Goal: Information Seeking & Learning: Learn about a topic

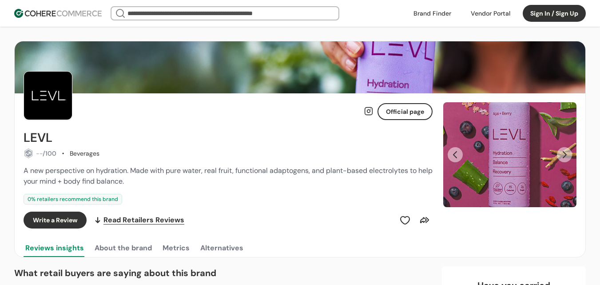
click at [406, 10] on header "We Came Up Empty Looks like there aren’t any matches at the moment. Refine your…" at bounding box center [300, 13] width 600 height 27
click at [453, 21] on header "We Came Up Empty Looks like there aren’t any matches at the moment. Refine your…" at bounding box center [300, 13] width 600 height 27
click at [445, 16] on link at bounding box center [432, 13] width 48 height 13
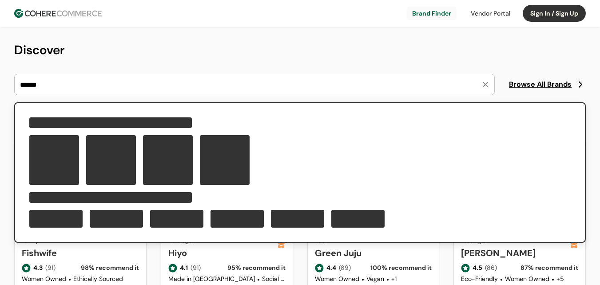
type input "******"
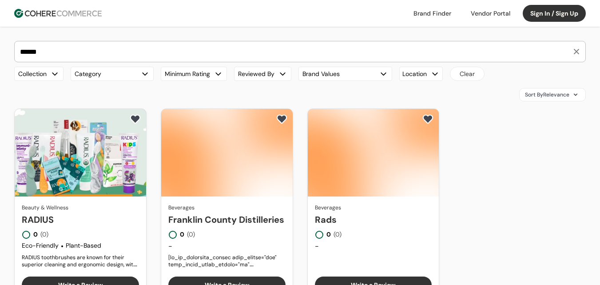
click at [107, 213] on link "RADIUS" at bounding box center [80, 219] width 117 height 13
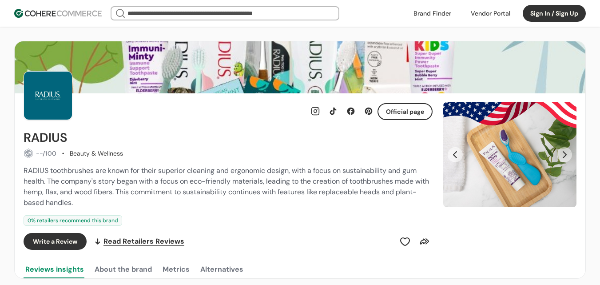
drag, startPoint x: 0, startPoint y: 0, endPoint x: 86, endPoint y: 176, distance: 195.6
click at [85, 176] on div "RADIUS toothbrushes are known for their superior cleaning and ergonomic design,…" at bounding box center [228, 186] width 409 height 43
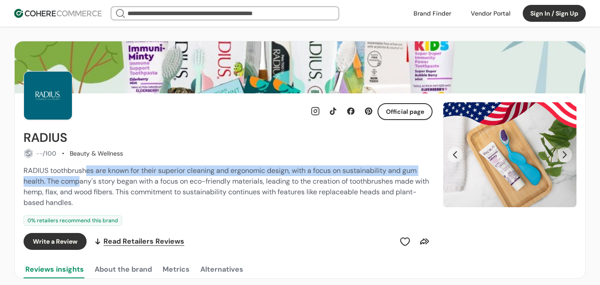
click at [176, 172] on span "RADIUS toothbrushes are known for their superior cleaning and ergonomic design,…" at bounding box center [227, 186] width 406 height 41
click at [246, 184] on span "RADIUS toothbrushes are known for their superior cleaning and ergonomic design,…" at bounding box center [227, 186] width 406 height 41
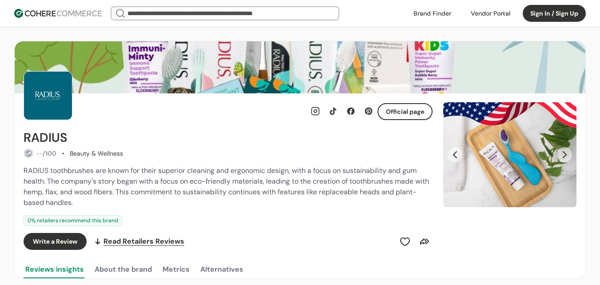
click at [296, 186] on div "RADIUS toothbrushes are known for their superior cleaning and ergonomic design,…" at bounding box center [228, 186] width 409 height 43
click at [562, 151] on button "Next Slide" at bounding box center [564, 154] width 15 height 15
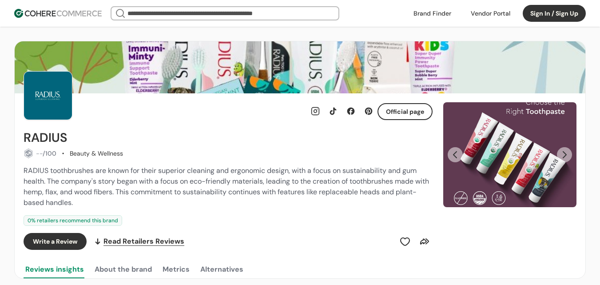
click at [562, 151] on button "Next Slide" at bounding box center [564, 154] width 15 height 15
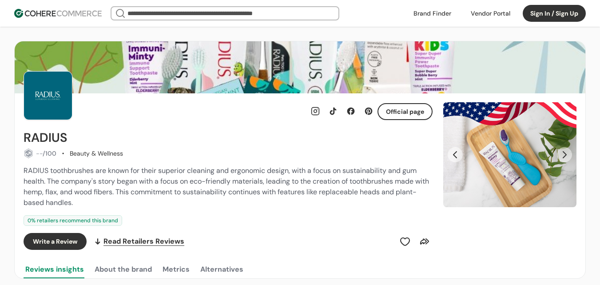
click at [562, 151] on button "Next Slide" at bounding box center [564, 154] width 15 height 15
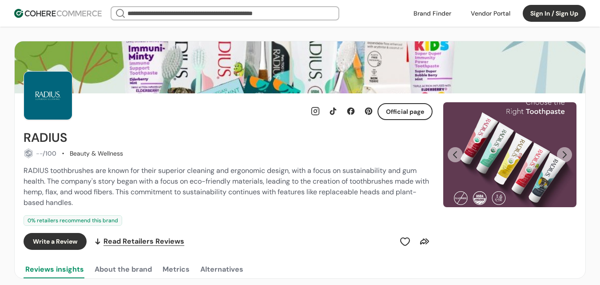
drag, startPoint x: 64, startPoint y: 174, endPoint x: 87, endPoint y: 172, distance: 23.2
click at [74, 172] on span "RADIUS toothbrushes are known for their superior cleaning and ergonomic design,…" at bounding box center [227, 186] width 406 height 41
drag, startPoint x: 96, startPoint y: 172, endPoint x: 136, endPoint y: 172, distance: 40.9
click at [122, 172] on span "RADIUS toothbrushes are known for their superior cleaning and ergonomic design,…" at bounding box center [227, 186] width 406 height 41
drag, startPoint x: 139, startPoint y: 172, endPoint x: 182, endPoint y: 170, distance: 43.1
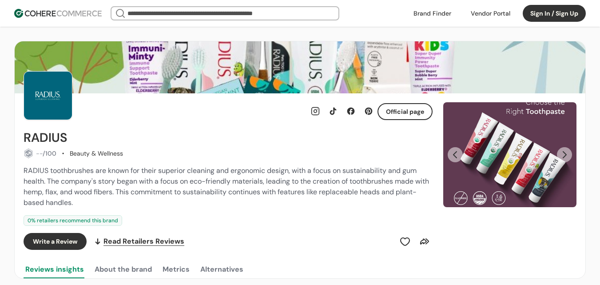
click at [149, 170] on span "RADIUS toothbrushes are known for their superior cleaning and ergonomic design,…" at bounding box center [227, 186] width 406 height 41
drag, startPoint x: 192, startPoint y: 170, endPoint x: 211, endPoint y: 170, distance: 18.7
click at [196, 170] on span "RADIUS toothbrushes are known for their superior cleaning and ergonomic design,…" at bounding box center [227, 186] width 406 height 41
drag, startPoint x: 235, startPoint y: 171, endPoint x: 286, endPoint y: 172, distance: 51.1
click at [251, 171] on span "RADIUS toothbrushes are known for their superior cleaning and ergonomic design,…" at bounding box center [227, 186] width 406 height 41
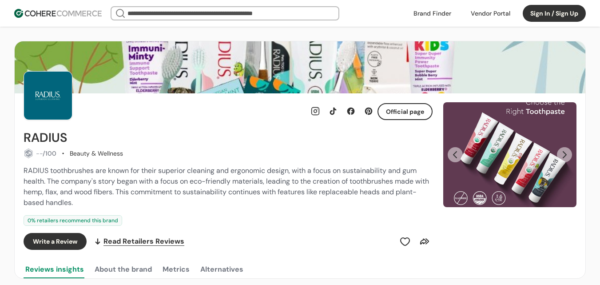
drag, startPoint x: 289, startPoint y: 172, endPoint x: 297, endPoint y: 172, distance: 8.0
click at [297, 172] on span "RADIUS toothbrushes are known for their superior cleaning and ergonomic design,…" at bounding box center [227, 186] width 406 height 41
click at [344, 173] on span "RADIUS toothbrushes are known for their superior cleaning and ergonomic design,…" at bounding box center [227, 186] width 406 height 41
drag, startPoint x: 382, startPoint y: 172, endPoint x: 373, endPoint y: 172, distance: 8.5
click at [378, 172] on span "RADIUS toothbrushes are known for their superior cleaning and ergonomic design,…" at bounding box center [227, 186] width 406 height 41
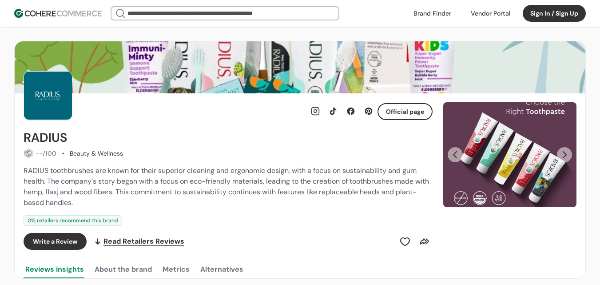
drag, startPoint x: 73, startPoint y: 188, endPoint x: 144, endPoint y: 195, distance: 71.0
click at [101, 188] on span "RADIUS toothbrushes are known for their superior cleaning and ergonomic design,…" at bounding box center [227, 186] width 406 height 41
drag, startPoint x: 169, startPoint y: 185, endPoint x: 223, endPoint y: 186, distance: 53.3
click at [194, 184] on span "RADIUS toothbrushes are known for their superior cleaning and ergonomic design,…" at bounding box center [227, 186] width 406 height 41
click at [268, 191] on span "RADIUS toothbrushes are known for their superior cleaning and ergonomic design,…" at bounding box center [227, 186] width 406 height 41
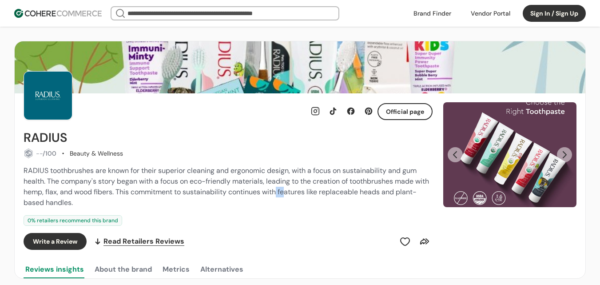
drag, startPoint x: 293, startPoint y: 194, endPoint x: 377, endPoint y: 192, distance: 84.5
click at [336, 192] on span "RADIUS toothbrushes are known for their superior cleaning and ergonomic design,…" at bounding box center [227, 186] width 406 height 41
click at [380, 191] on span "RADIUS toothbrushes are known for their superior cleaning and ergonomic design,…" at bounding box center [227, 186] width 406 height 41
drag, startPoint x: 152, startPoint y: 195, endPoint x: 99, endPoint y: 196, distance: 52.9
click at [129, 196] on span "RADIUS toothbrushes are known for their superior cleaning and ergonomic design,…" at bounding box center [227, 186] width 406 height 41
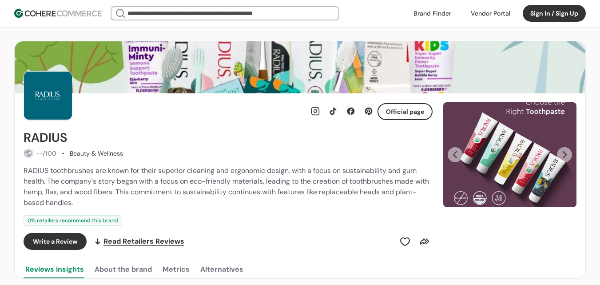
drag, startPoint x: 63, startPoint y: 195, endPoint x: 219, endPoint y: 128, distance: 169.6
click at [102, 191] on span "RADIUS toothbrushes are known for their superior cleaning and ergonomic design,…" at bounding box center [227, 186] width 406 height 41
click at [566, 152] on button "Next Slide" at bounding box center [564, 154] width 15 height 15
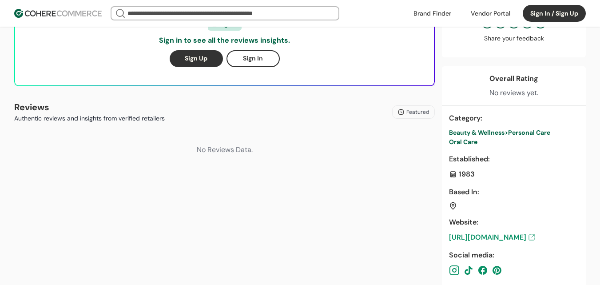
scroll to position [400, 0]
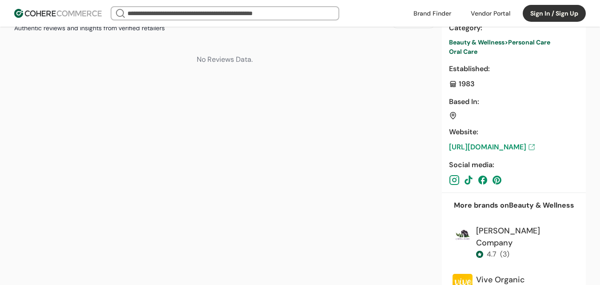
click at [505, 145] on link "[URL][DOMAIN_NAME]" at bounding box center [514, 147] width 130 height 11
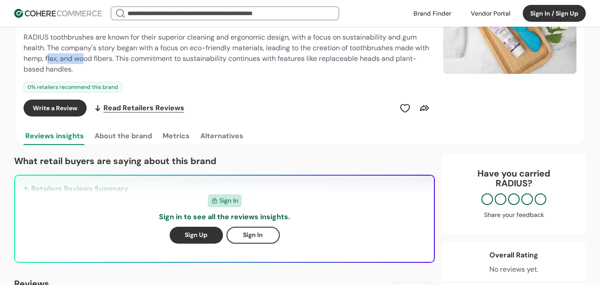
scroll to position [0, 0]
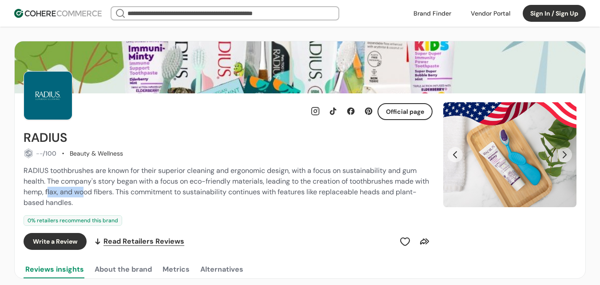
click at [566, 153] on button "Next Slide" at bounding box center [564, 154] width 15 height 15
